Goal: Task Accomplishment & Management: Use online tool/utility

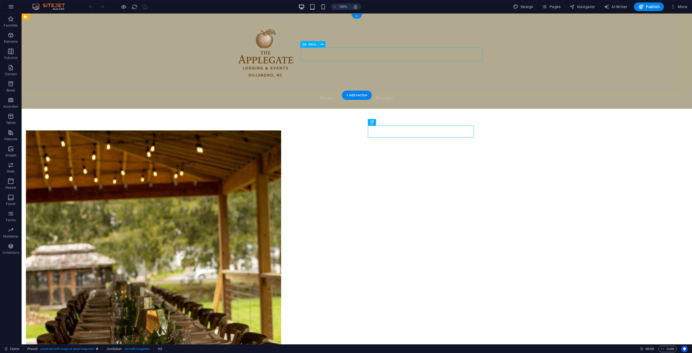
click at [397, 91] on nav "Home About Us Rooms" at bounding box center [356, 98] width 255 height 14
select select
select select "1"
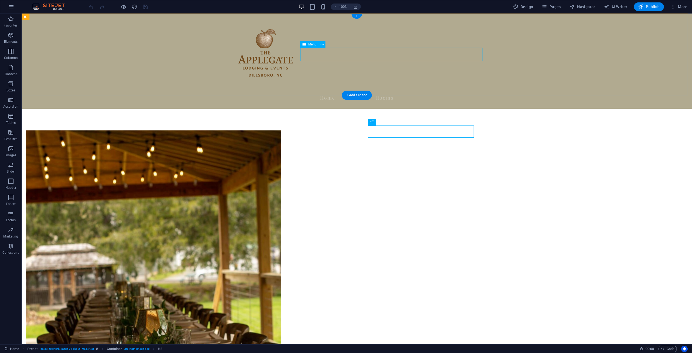
select select
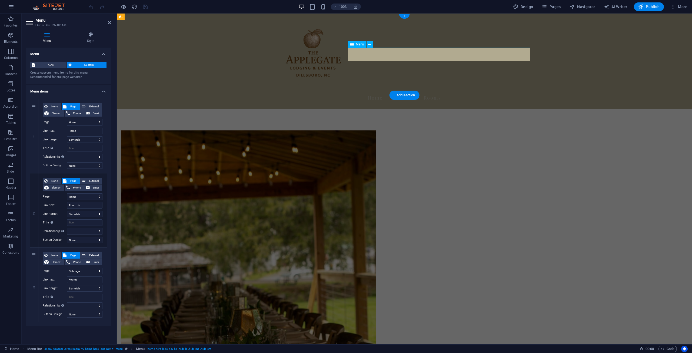
click at [433, 91] on nav "Home About Us Rooms" at bounding box center [404, 98] width 255 height 14
click at [440, 91] on nav "Home About Us Rooms" at bounding box center [404, 98] width 255 height 14
click at [82, 143] on div "None Page External Element Phone Email Page Home Subpage Legal Notice Privacy E…" at bounding box center [73, 131] width 60 height 57
click at [82, 139] on select "New tab Same tab Overlay" at bounding box center [84, 139] width 35 height 6
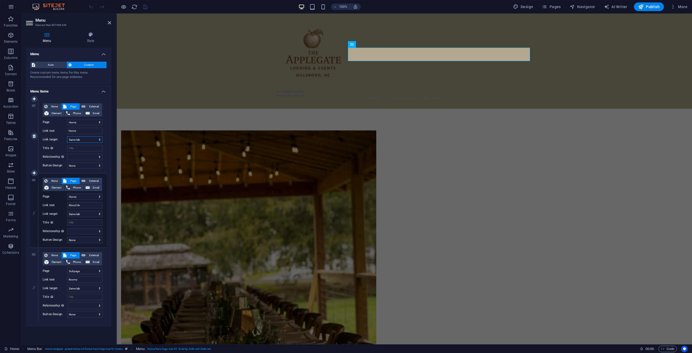
click at [82, 139] on select "New tab Same tab Overlay" at bounding box center [84, 139] width 35 height 6
click at [88, 166] on select "None Default Primary Secondary" at bounding box center [84, 165] width 35 height 6
click at [87, 196] on select "Home Subpage Legal Notice Privacy" at bounding box center [84, 196] width 35 height 6
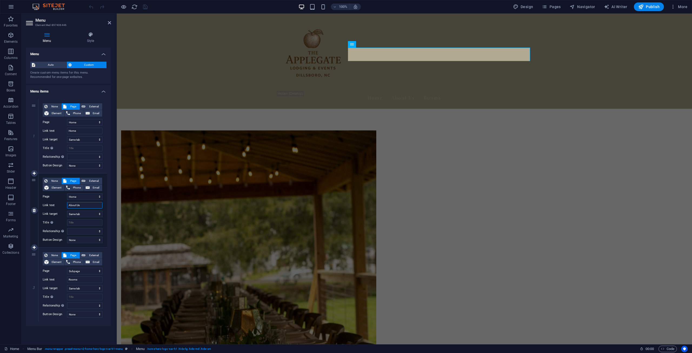
click at [85, 205] on input "About Us" at bounding box center [84, 205] width 35 height 6
click at [85, 214] on select "New tab Same tab Overlay" at bounding box center [84, 213] width 35 height 6
click at [81, 223] on input "Title Additional link description, should not be the same as the link text. The…" at bounding box center [84, 222] width 35 height 6
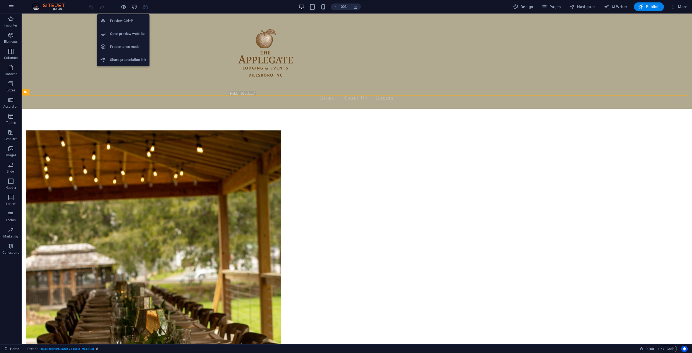
click at [118, 45] on h6 "Presentation mode" at bounding box center [128, 46] width 36 height 6
